Goal: Find specific page/section: Find specific page/section

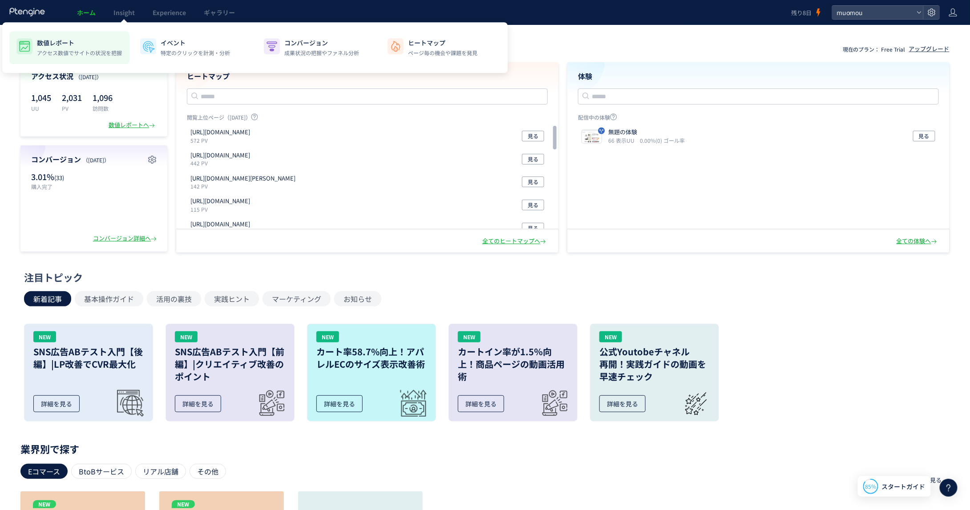
click at [67, 43] on p "数値レポート" at bounding box center [79, 42] width 85 height 9
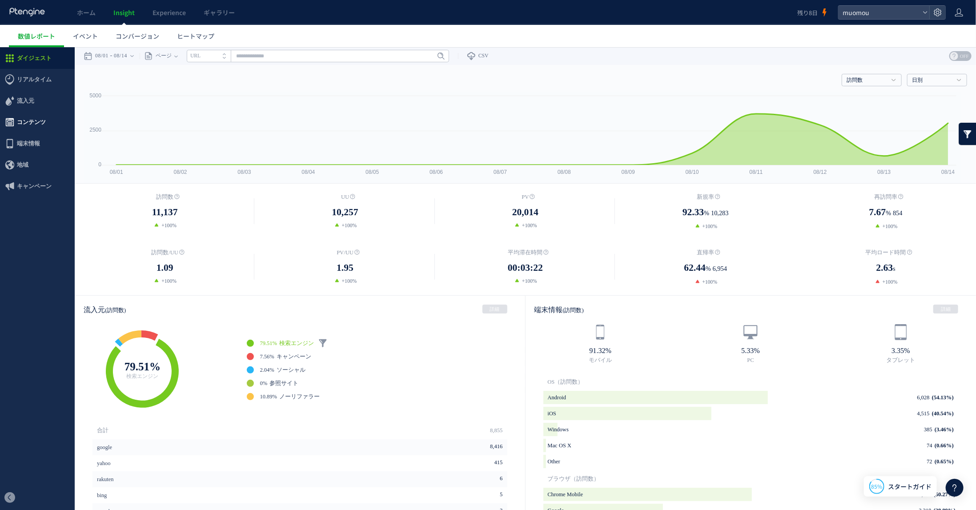
click at [34, 118] on span "コンテンツ" at bounding box center [31, 121] width 29 height 21
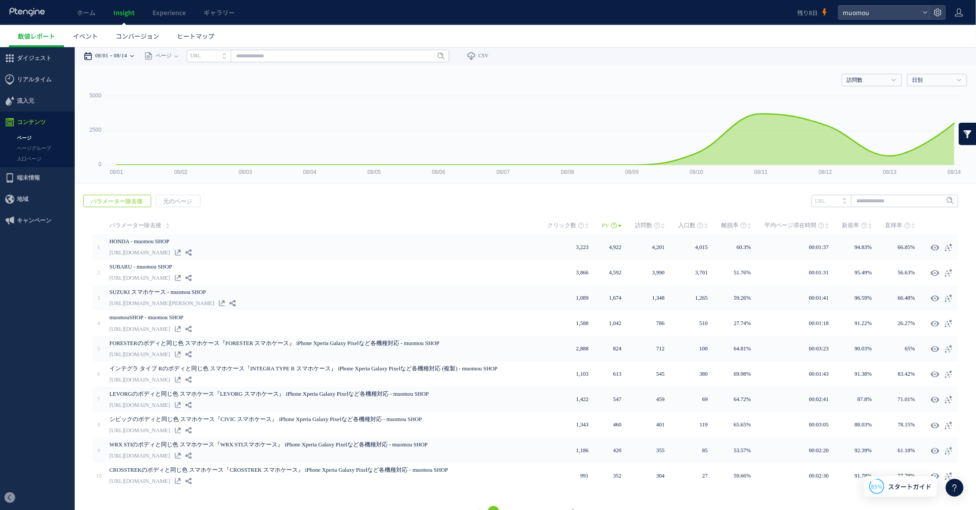
click at [134, 57] on icon at bounding box center [132, 56] width 4 height 18
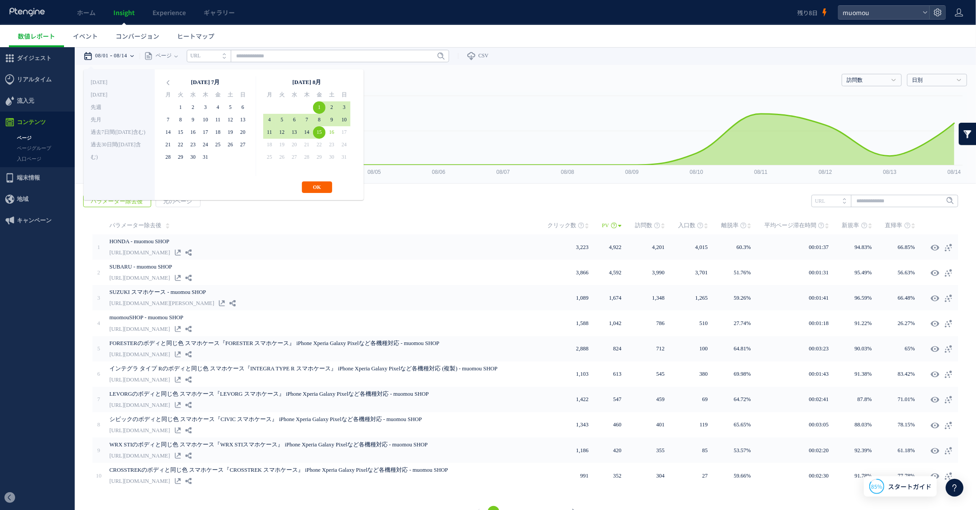
click at [319, 189] on button "OK" at bounding box center [317, 187] width 30 height 12
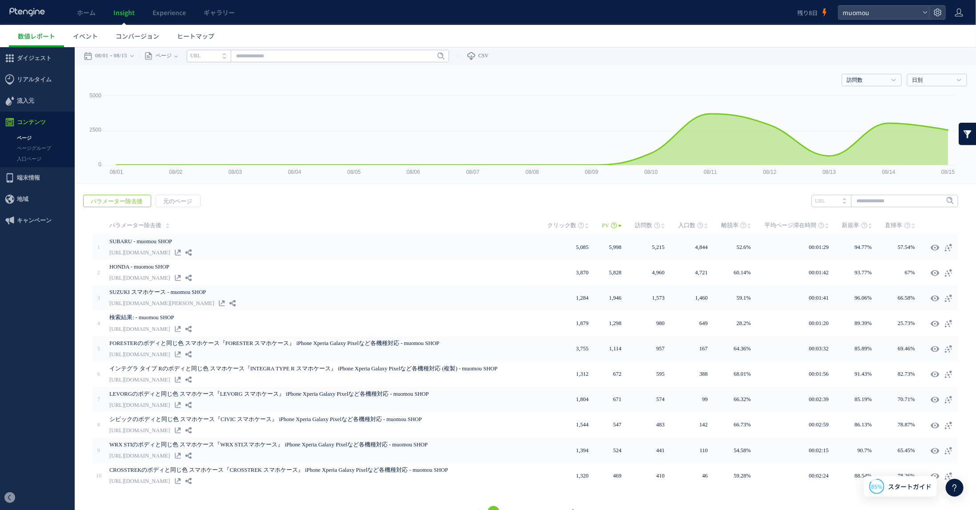
click at [107, 198] on span "パラメーター除去後" at bounding box center [117, 201] width 66 height 12
click at [138, 201] on span "パラメーター除去後" at bounding box center [117, 201] width 66 height 12
